Goal: Navigation & Orientation: Find specific page/section

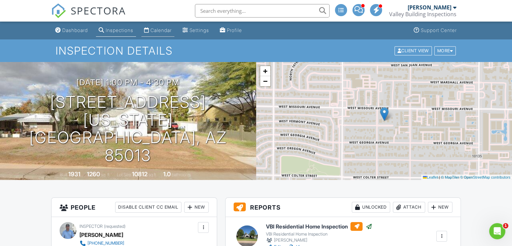
click at [167, 33] on link "Calendar" at bounding box center [157, 30] width 33 height 12
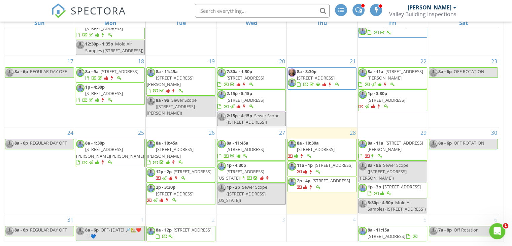
scroll to position [261, 0]
click at [321, 181] on span "[STREET_ADDRESS]" at bounding box center [331, 180] width 38 height 6
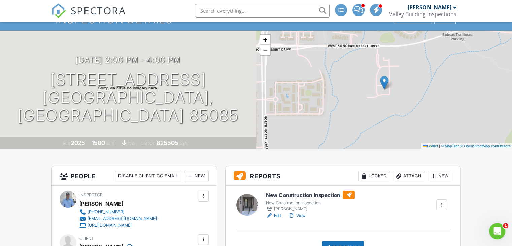
scroll to position [67, 0]
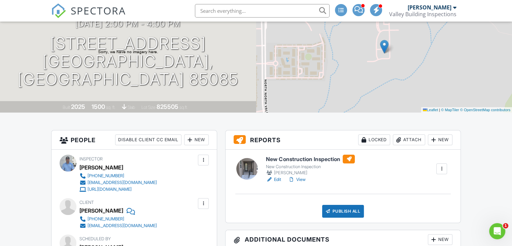
click at [303, 180] on link "View" at bounding box center [296, 179] width 17 height 7
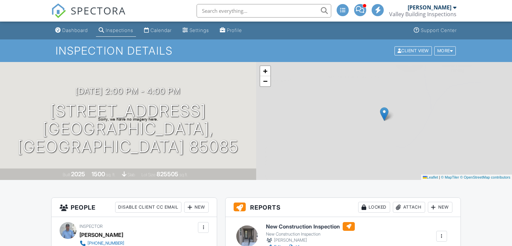
scroll to position [67, 0]
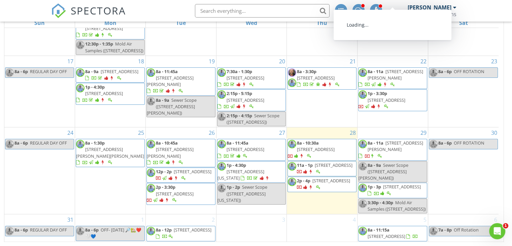
scroll to position [261, 0]
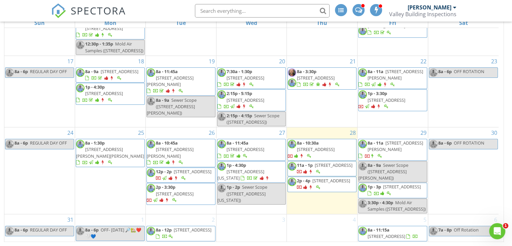
click at [327, 162] on span "[STREET_ADDRESS]" at bounding box center [333, 165] width 38 height 6
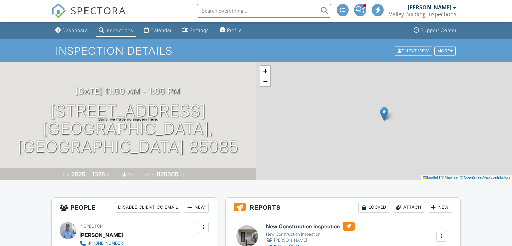
scroll to position [42, 0]
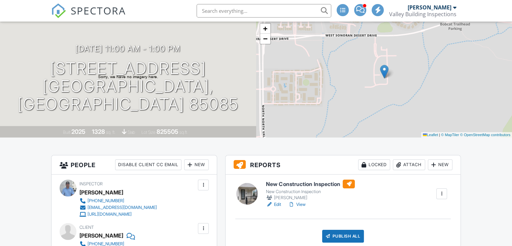
click at [302, 201] on link "View" at bounding box center [296, 204] width 17 height 7
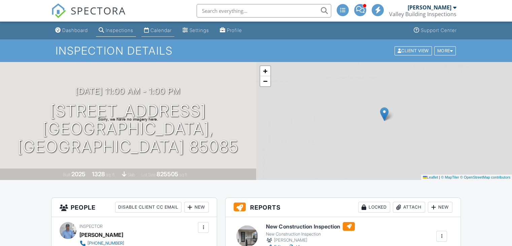
click at [172, 33] on div "Calendar" at bounding box center [160, 30] width 21 height 6
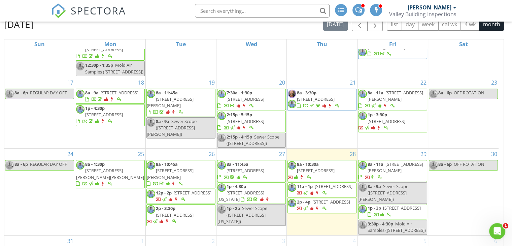
scroll to position [258, 0]
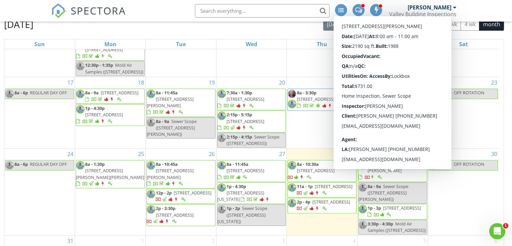
click at [323, 167] on span "2121 W Sonoran Desert Dr Unit 82, Phoenix 85085" at bounding box center [316, 170] width 38 height 6
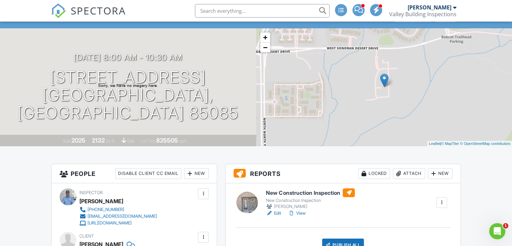
click at [303, 212] on link "View" at bounding box center [296, 213] width 17 height 7
